Goal: Transaction & Acquisition: Purchase product/service

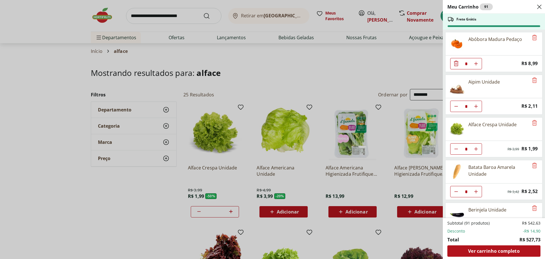
select select "**********"
click at [476, 149] on icon "Aumentar Quantidade" at bounding box center [476, 149] width 5 height 5
type input "*"
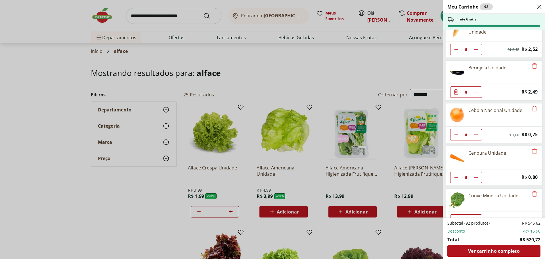
scroll to position [114, 0]
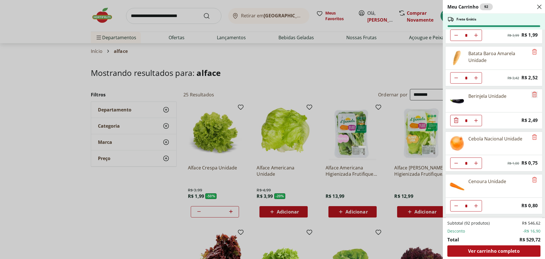
click at [533, 94] on icon "Remove" at bounding box center [535, 93] width 5 height 5
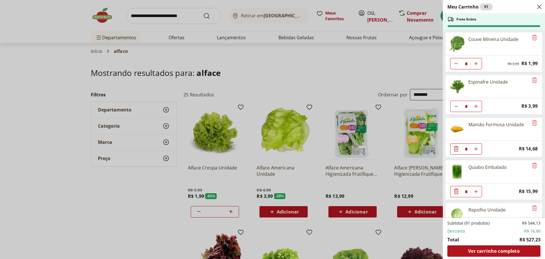
scroll to position [312, 0]
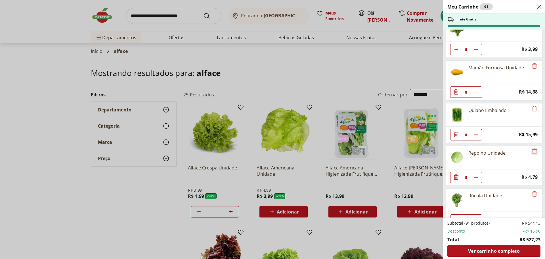
click at [531, 150] on icon "Remove" at bounding box center [534, 151] width 7 height 7
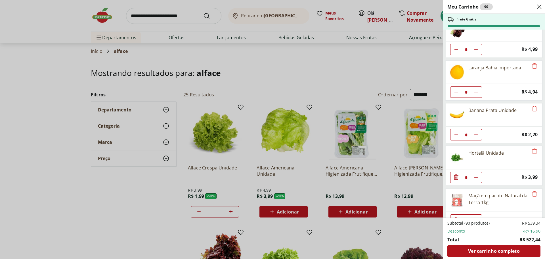
scroll to position [795, 0]
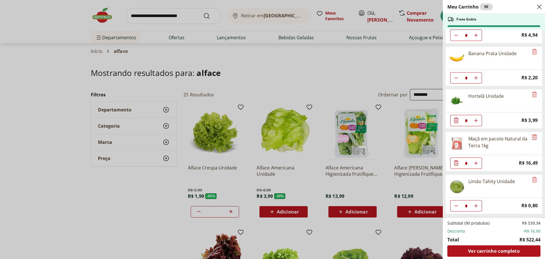
click at [534, 137] on icon "Remove" at bounding box center [535, 136] width 5 height 5
click at [534, 177] on icon "Remove" at bounding box center [535, 179] width 5 height 5
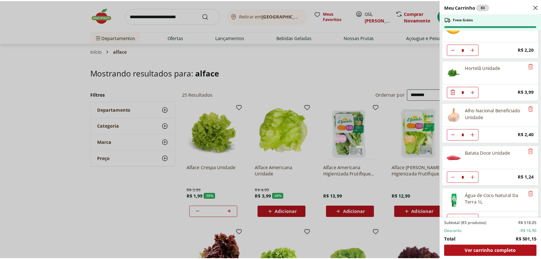
scroll to position [836, 0]
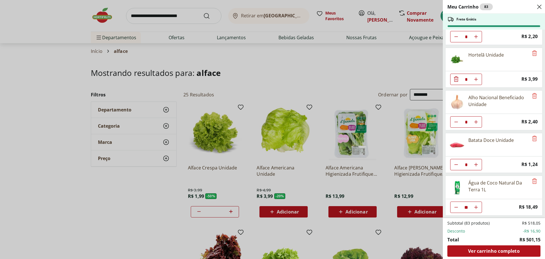
click at [456, 206] on icon "Diminuir Quantidade" at bounding box center [456, 207] width 5 height 5
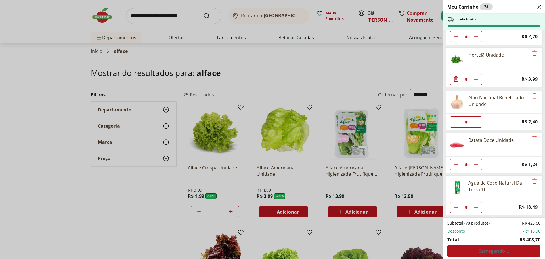
click at [456, 206] on icon "Diminuir Quantidade" at bounding box center [456, 207] width 5 height 5
type input "*"
click at [168, 17] on div "Meu Carrinho 77 Faltam apenas R$ 8,79 para Frete Grátis Abóbora Madura Pedaço *…" at bounding box center [272, 129] width 545 height 259
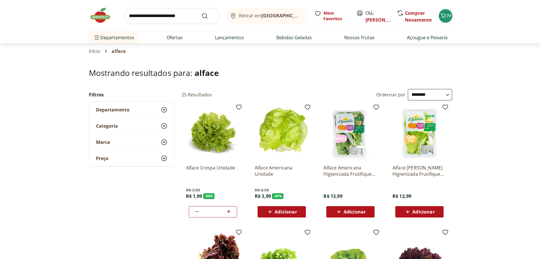
click at [169, 16] on input "search" at bounding box center [171, 16] width 95 height 16
type input "**********"
click at [201, 12] on button "Submit Search" at bounding box center [208, 15] width 14 height 7
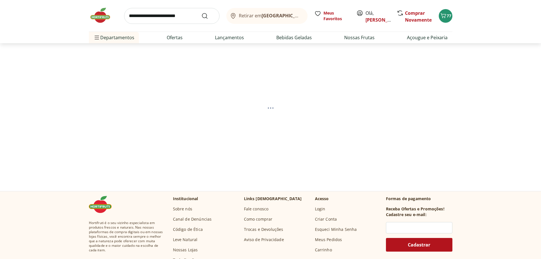
select select "**********"
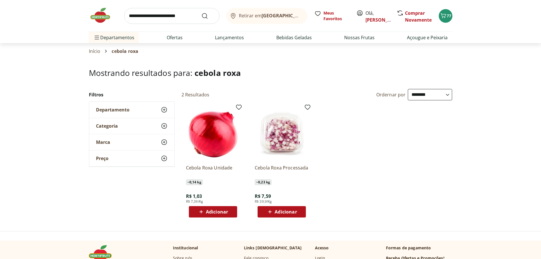
click at [217, 209] on span "Adicionar" at bounding box center [217, 211] width 22 height 5
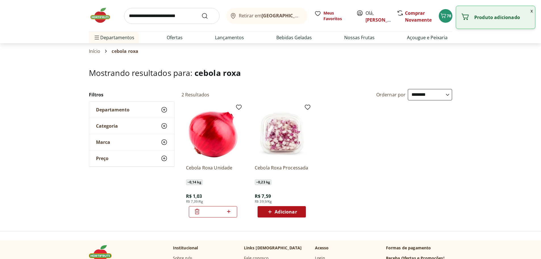
click at [228, 211] on icon at bounding box center [228, 211] width 7 height 7
type input "*"
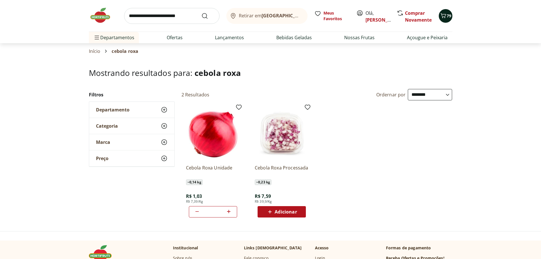
click at [443, 12] on icon "Carrinho" at bounding box center [443, 15] width 7 height 7
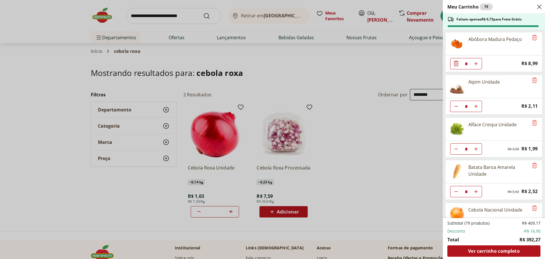
click at [223, 36] on div "Meu Carrinho 79 Faltam apenas R$ 6,73 para Frete Grátis Abóbora Madura Pedaço *…" at bounding box center [272, 129] width 545 height 259
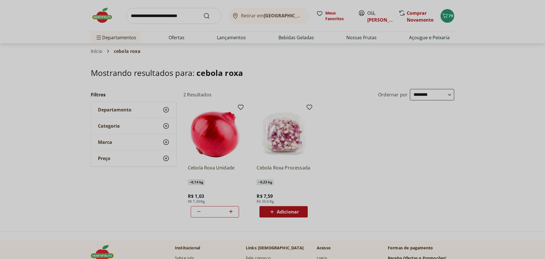
click at [223, 36] on div "Meu Carrinho 79 Faltam apenas R$ 6,73 para Frete Grátis Abóbora Madura Pedaço *…" at bounding box center [272, 129] width 545 height 259
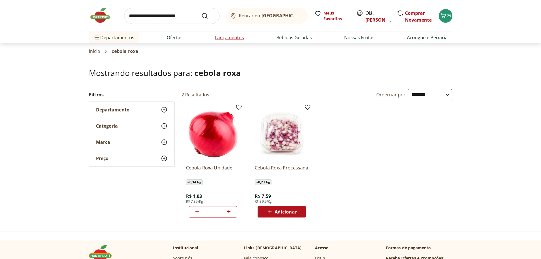
click at [229, 39] on link "Lançamentos" at bounding box center [229, 37] width 29 height 7
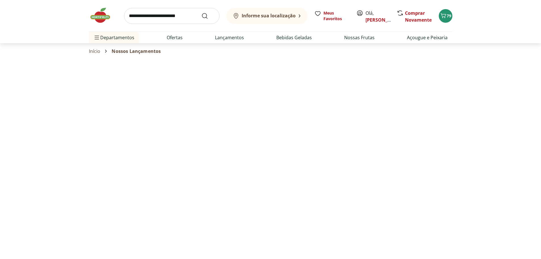
select select "**********"
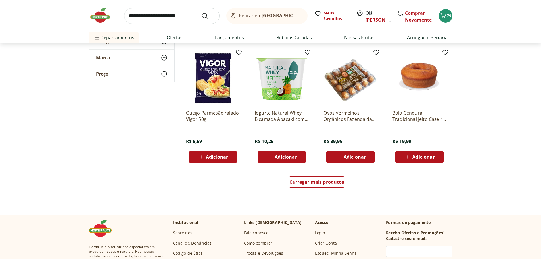
scroll to position [256, 0]
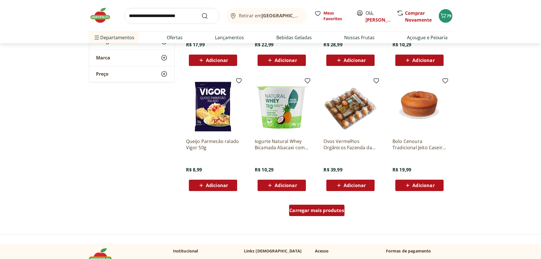
click at [330, 210] on span "Carregar mais produtos" at bounding box center [316, 210] width 55 height 5
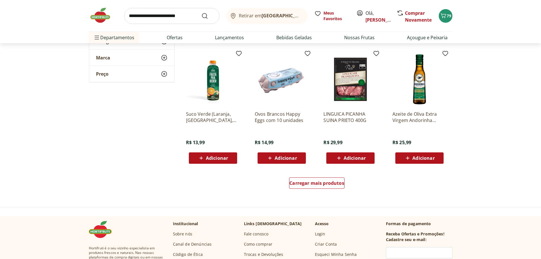
scroll to position [625, 0]
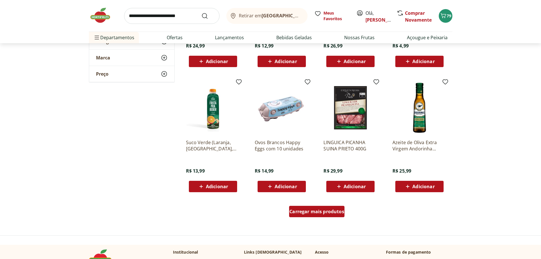
click at [310, 212] on span "Carregar mais produtos" at bounding box center [316, 211] width 55 height 5
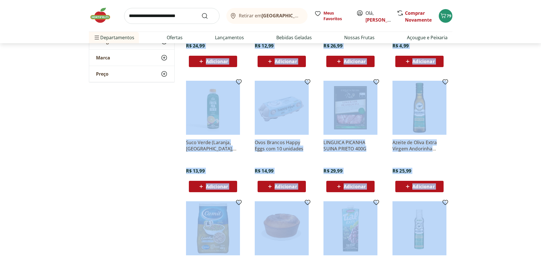
scroll to position [738, 0]
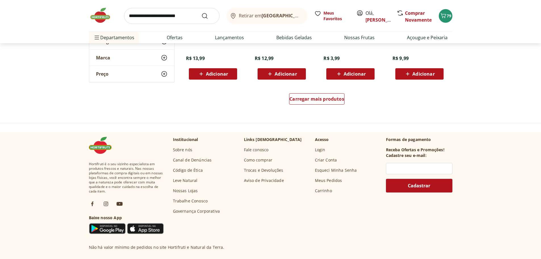
scroll to position [1079, 0]
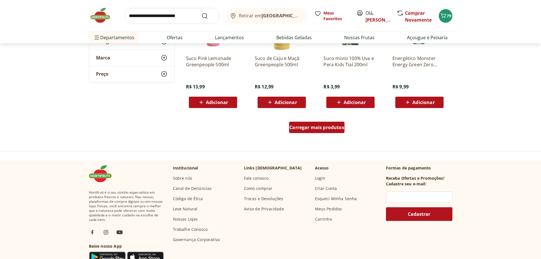
click at [341, 126] on span "Carregar mais produtos" at bounding box center [316, 127] width 55 height 5
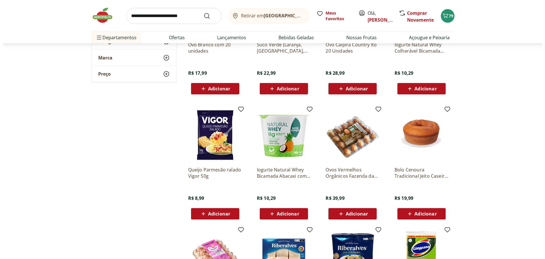
scroll to position [0, 0]
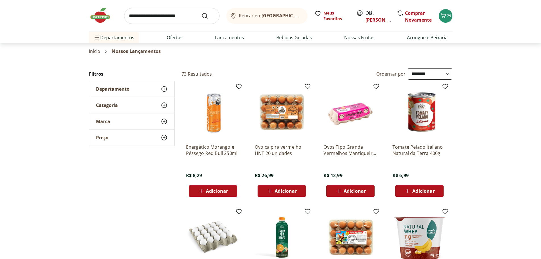
click at [153, 17] on input "search" at bounding box center [171, 16] width 95 height 16
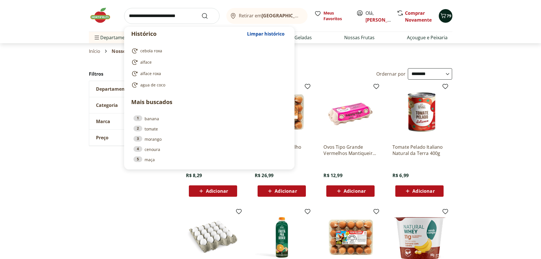
click at [444, 15] on icon "Carrinho" at bounding box center [443, 15] width 7 height 7
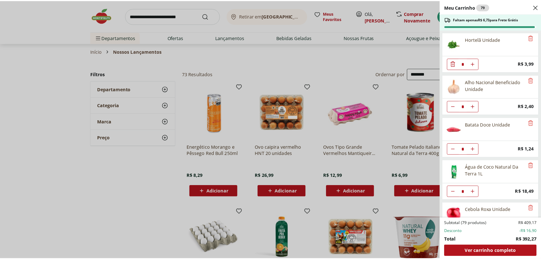
scroll to position [879, 0]
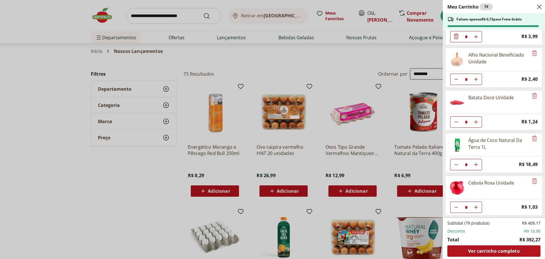
click at [175, 19] on div "Meu Carrinho 79 Faltam apenas R$ 6,73 para Frete Grátis Abóbora Madura Pedaço *…" at bounding box center [272, 129] width 545 height 259
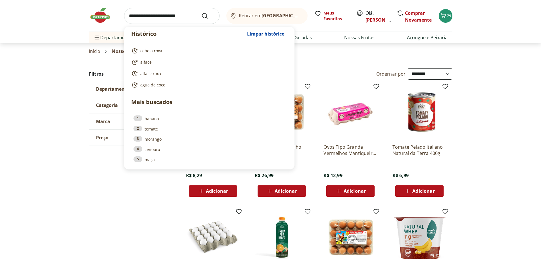
click at [177, 16] on input "search" at bounding box center [171, 16] width 95 height 16
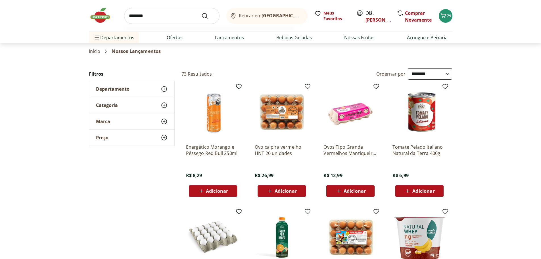
type input "********"
click at [201, 12] on button "Submit Search" at bounding box center [208, 15] width 14 height 7
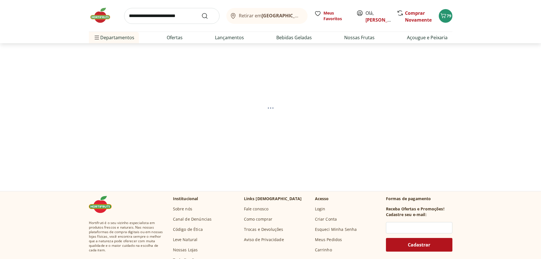
select select "**********"
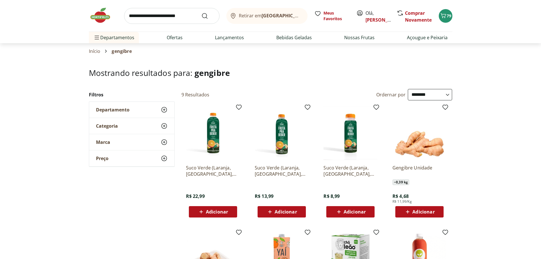
scroll to position [57, 0]
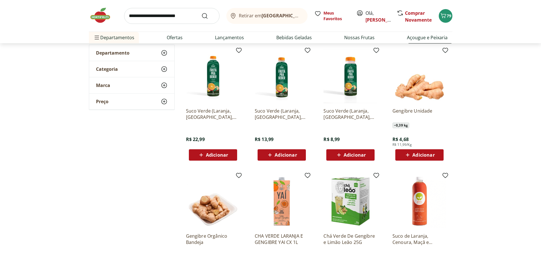
click at [426, 154] on span "Adicionar" at bounding box center [423, 155] width 22 height 5
click at [492, 143] on section "**********" at bounding box center [270, 212] width 541 height 403
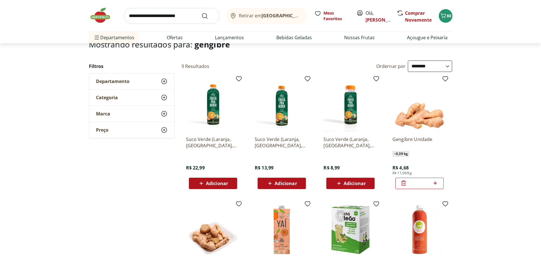
scroll to position [0, 0]
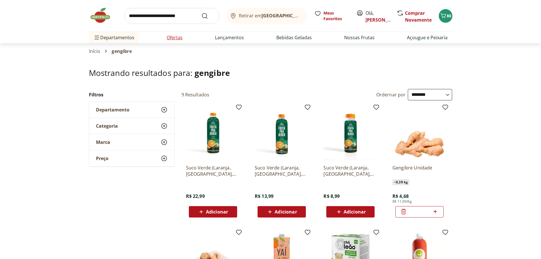
click at [175, 38] on link "Ofertas" at bounding box center [175, 37] width 16 height 7
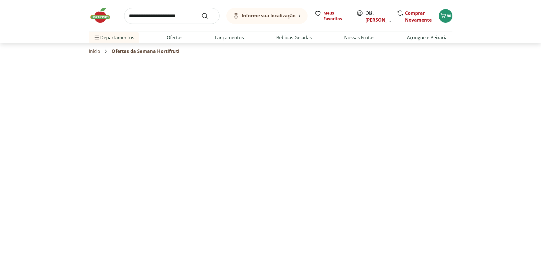
select select "**********"
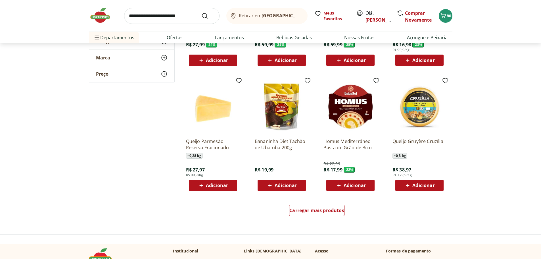
scroll to position [284, 0]
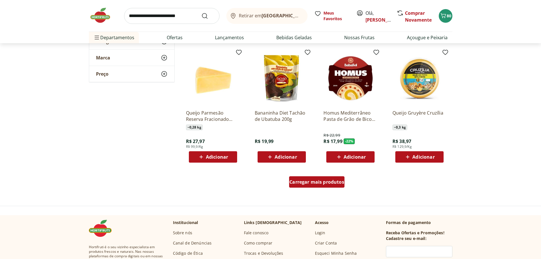
click at [319, 182] on span "Carregar mais produtos" at bounding box center [316, 181] width 55 height 5
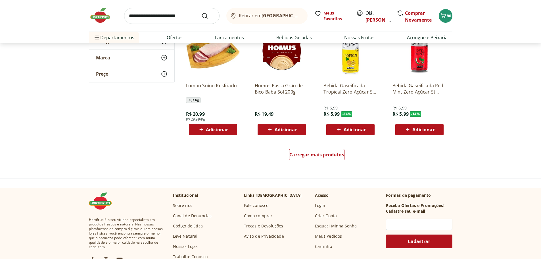
scroll to position [710, 0]
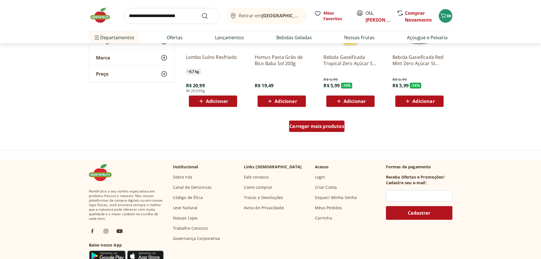
click at [310, 128] on span "Carregar mais produtos" at bounding box center [316, 126] width 55 height 5
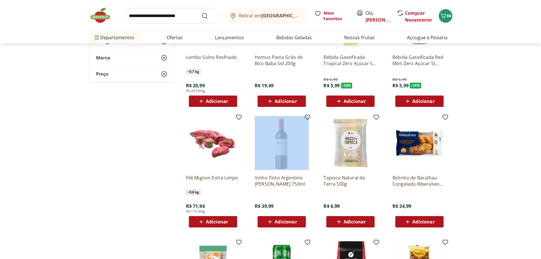
click at [310, 129] on div "Vinho Tinto Argentino [PERSON_NAME] 750ml R$ 39,99 Adicionar" at bounding box center [281, 171] width 63 height 120
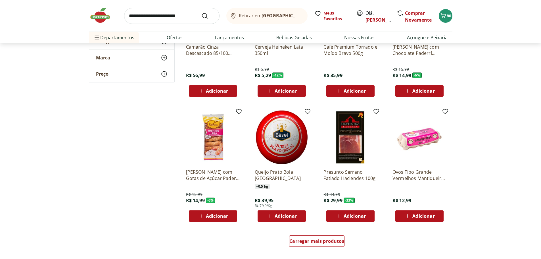
scroll to position [994, 0]
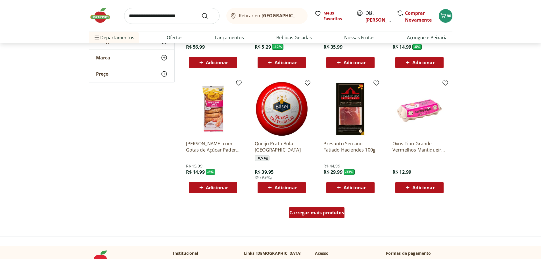
click at [313, 214] on span "Carregar mais produtos" at bounding box center [316, 212] width 55 height 5
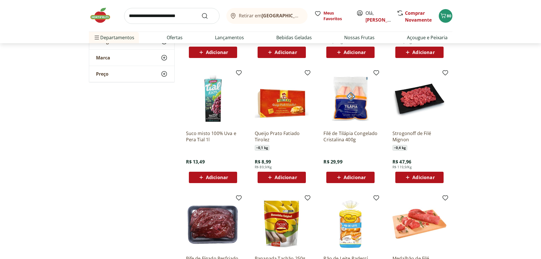
scroll to position [1363, 0]
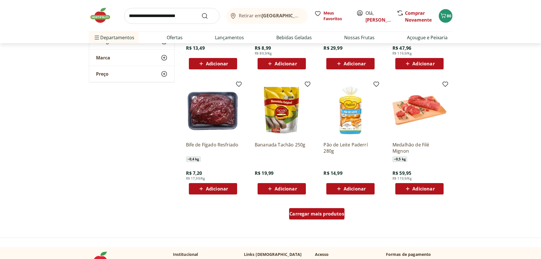
click at [320, 210] on div "Carregar mais produtos" at bounding box center [316, 213] width 55 height 11
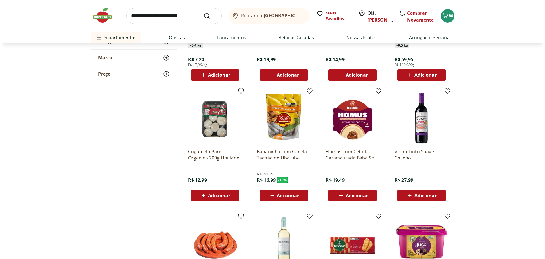
scroll to position [1505, 0]
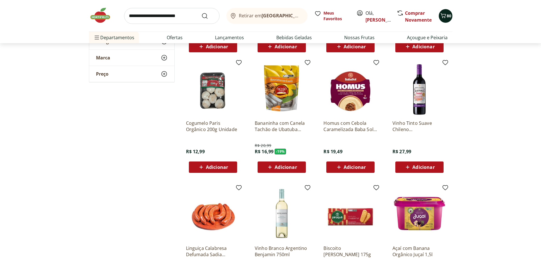
click at [445, 19] on span "Carrinho" at bounding box center [443, 15] width 7 height 7
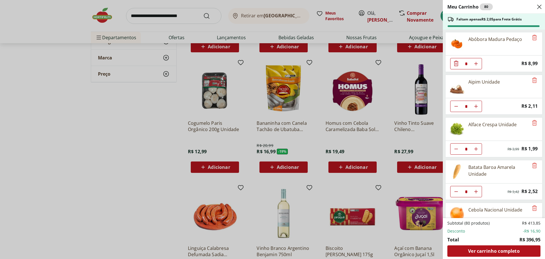
click at [478, 105] on icon "Aumentar Quantidade" at bounding box center [476, 106] width 5 height 5
type input "*"
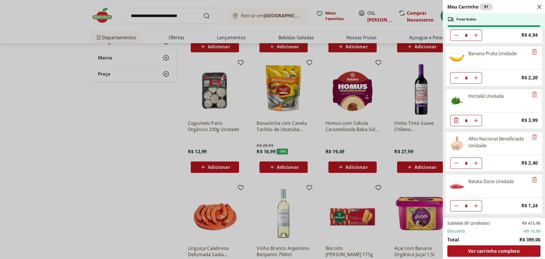
scroll to position [922, 0]
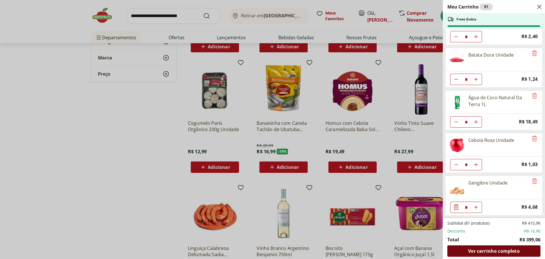
click at [478, 253] on span "Ver carrinho completo" at bounding box center [493, 251] width 51 height 5
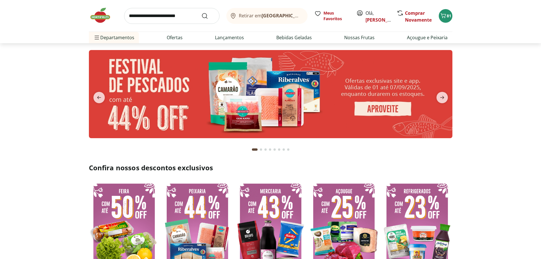
click at [162, 3] on div "Retirar em Rio de Janeiro/RJ Meus Favoritos Olá, Amanda Comprar Novamente 81" at bounding box center [271, 16] width 364 height 32
click at [162, 15] on input "search" at bounding box center [171, 16] width 95 height 16
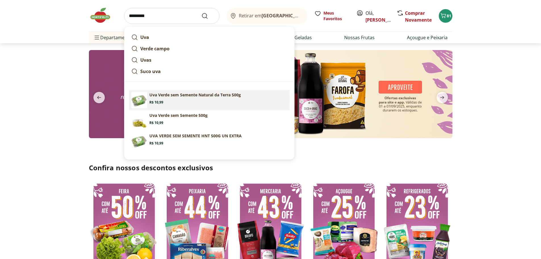
click at [197, 95] on p "Uva Verde sem Semente Natural da Terra 500g" at bounding box center [194, 95] width 91 height 6
type input "**********"
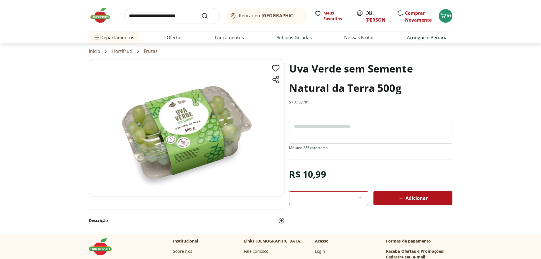
click at [429, 200] on div "Adicionar" at bounding box center [413, 198] width 70 height 10
click at [146, 14] on input "search" at bounding box center [171, 16] width 95 height 16
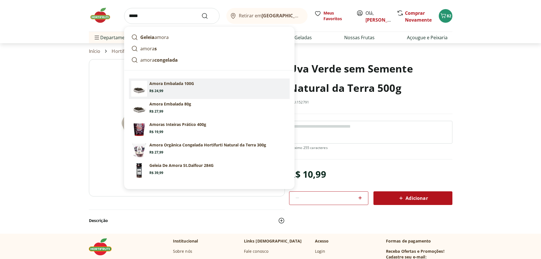
click at [182, 85] on p "Amora Embalada 100G" at bounding box center [171, 84] width 45 height 6
type input "**********"
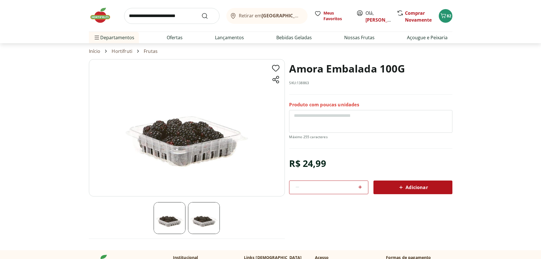
click at [425, 189] on span "Adicionar" at bounding box center [413, 187] width 30 height 7
click at [444, 16] on icon "Carrinho" at bounding box center [443, 15] width 7 height 7
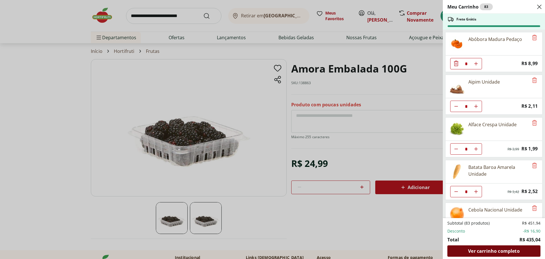
click at [495, 250] on span "Ver carrinho completo" at bounding box center [493, 251] width 51 height 5
